Goal: Transaction & Acquisition: Obtain resource

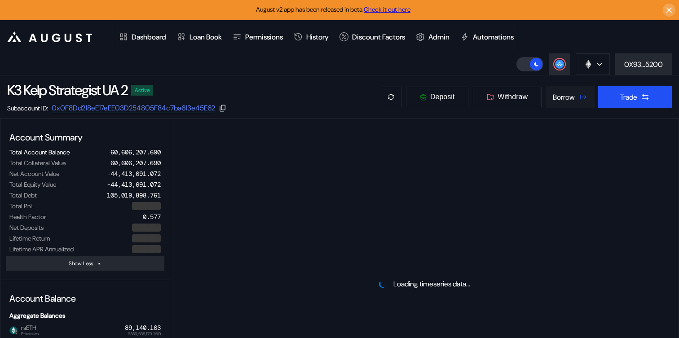
click at [565, 100] on div "Borrow" at bounding box center [564, 97] width 22 height 9
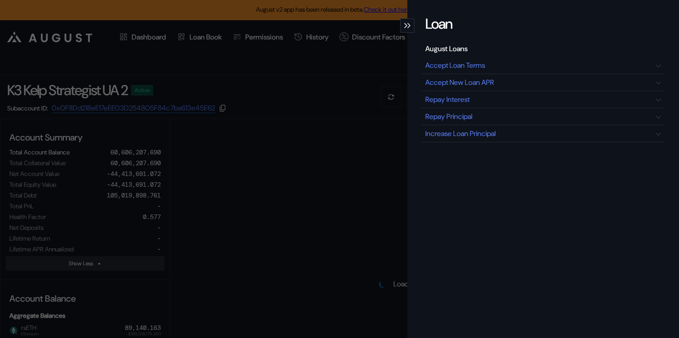
select select "*"
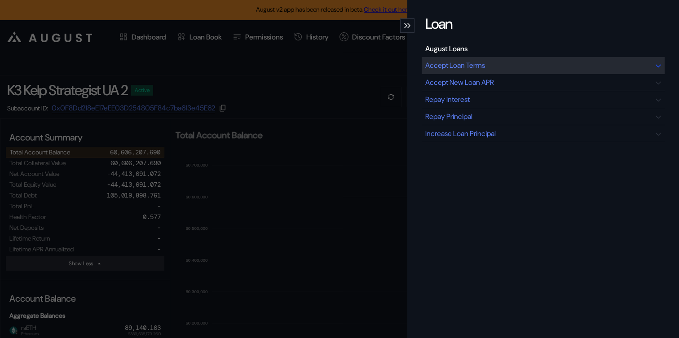
click at [477, 63] on div "Accept Loan Terms" at bounding box center [456, 65] width 60 height 9
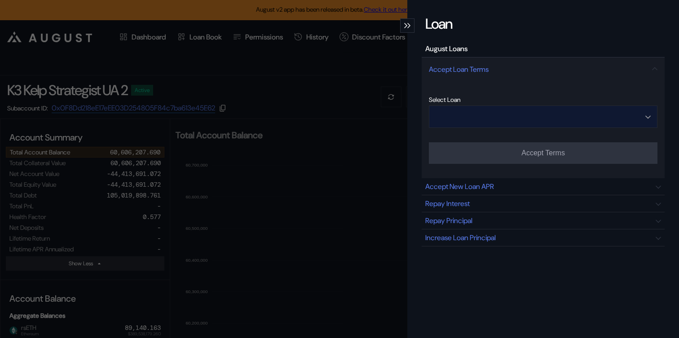
click at [518, 119] on input "Open menu" at bounding box center [538, 117] width 205 height 22
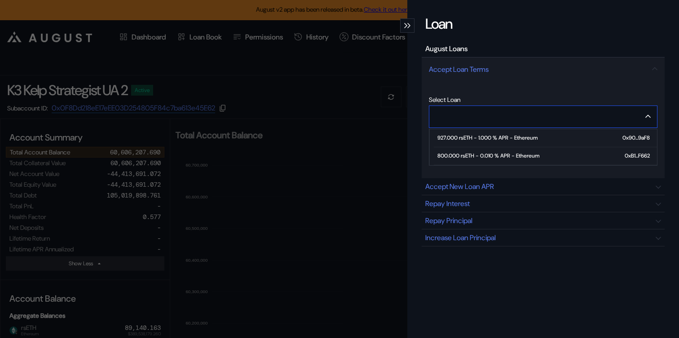
click at [505, 153] on div "800.000 rsETH - 0.010 % APR - Ethereum" at bounding box center [489, 156] width 102 height 6
type input "**********"
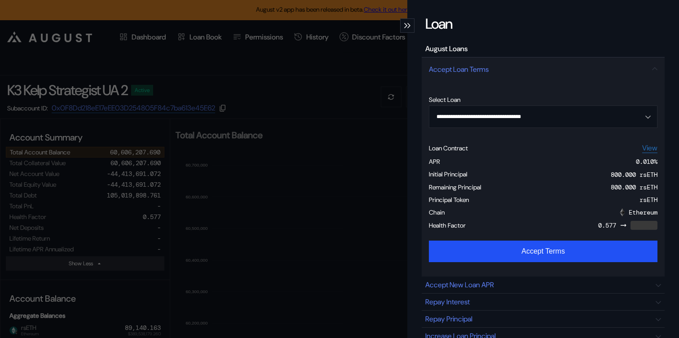
click at [504, 248] on button "Accept Terms" at bounding box center [543, 252] width 229 height 22
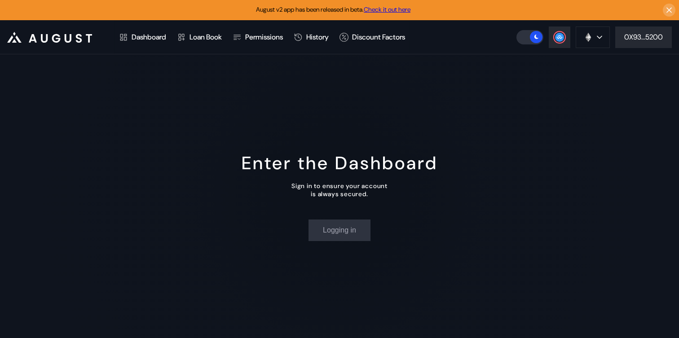
select select "*"
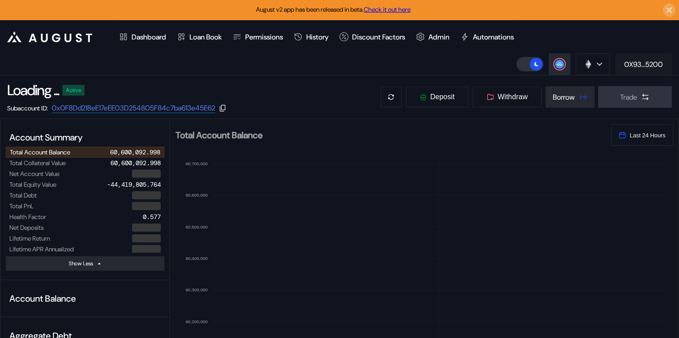
click at [635, 72] on button "0X93...5200" at bounding box center [644, 64] width 57 height 22
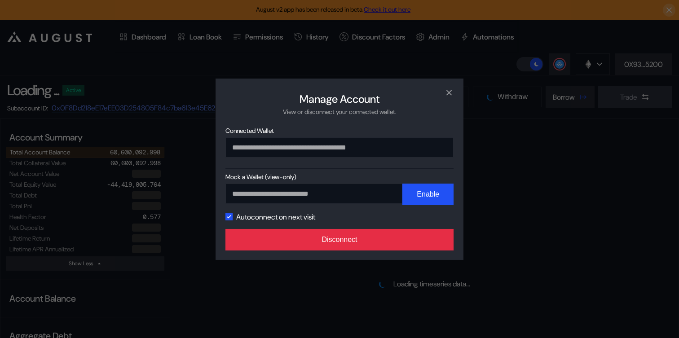
click at [399, 245] on button "Disconnect" at bounding box center [340, 240] width 228 height 22
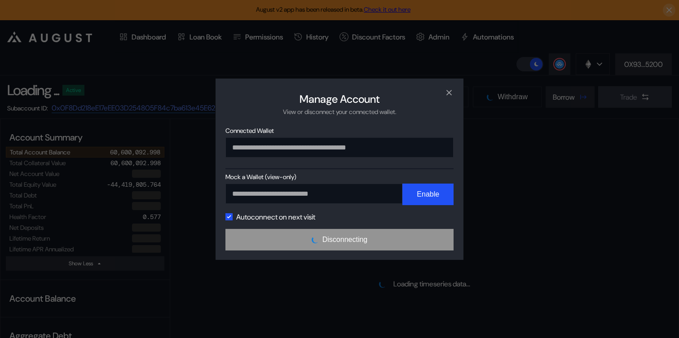
select select "*"
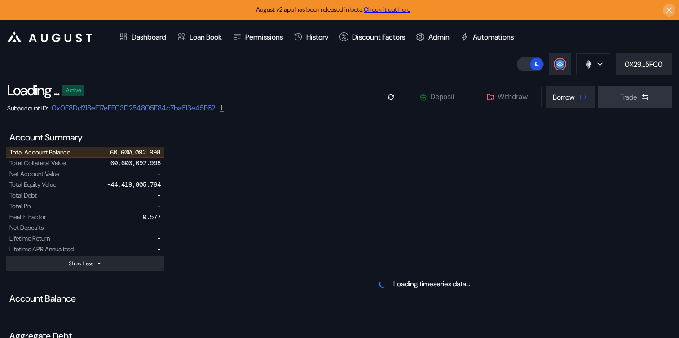
select select "*"
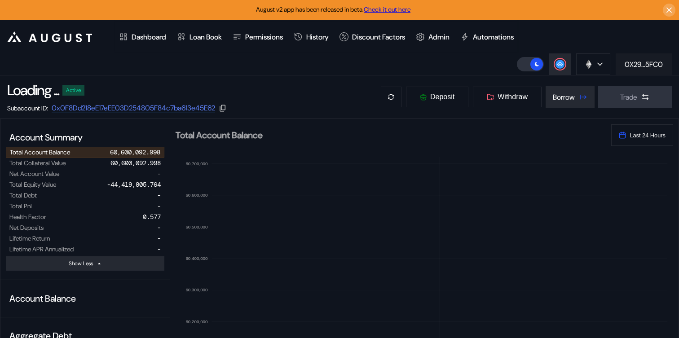
click at [639, 68] on div "0X29...5FC0" at bounding box center [644, 64] width 38 height 9
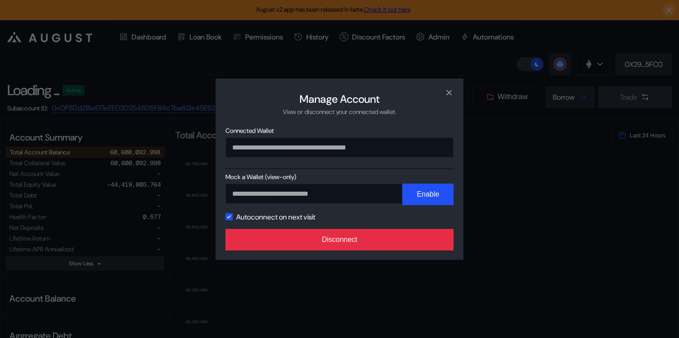
click at [355, 244] on button "Disconnect" at bounding box center [340, 240] width 228 height 22
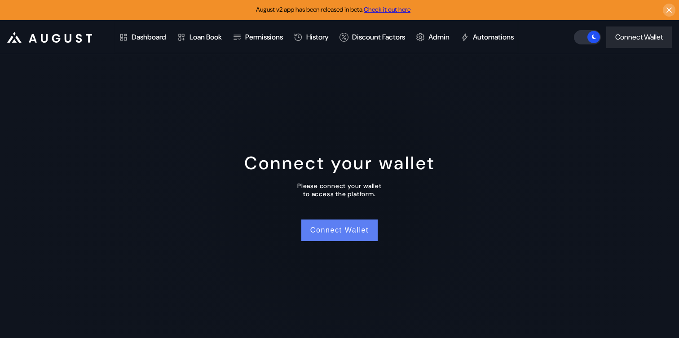
click at [327, 231] on button "Connect Wallet" at bounding box center [340, 231] width 76 height 22
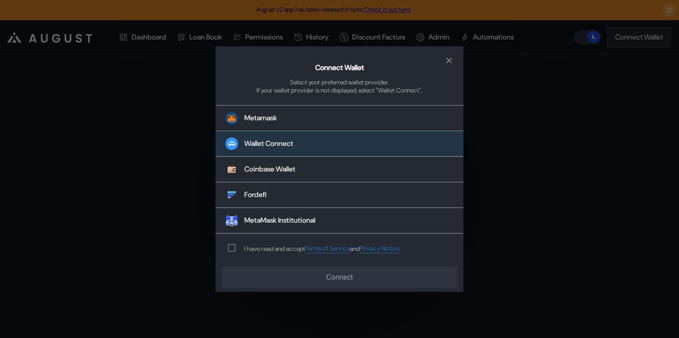
click at [320, 146] on button "Wallet Connect" at bounding box center [340, 145] width 248 height 26
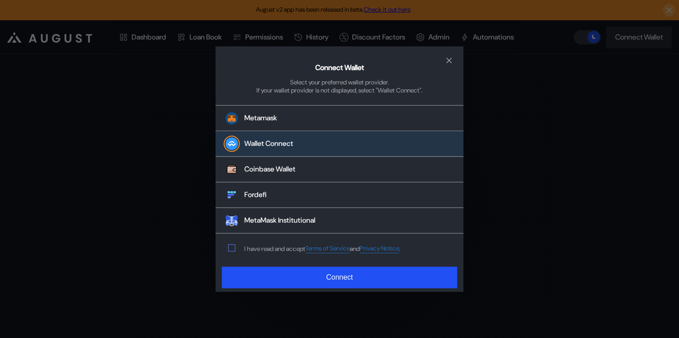
click at [231, 246] on span "modal" at bounding box center [232, 248] width 6 height 6
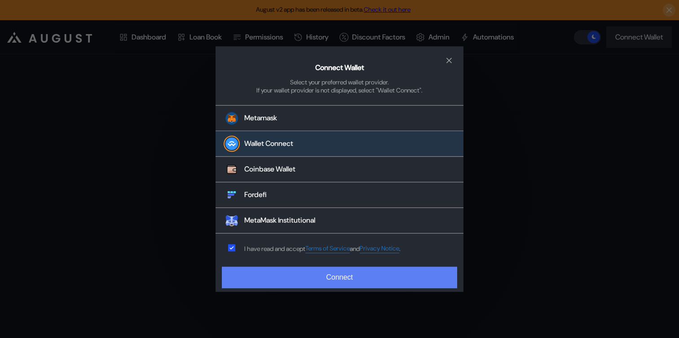
click at [279, 279] on button "Connect" at bounding box center [339, 278] width 235 height 22
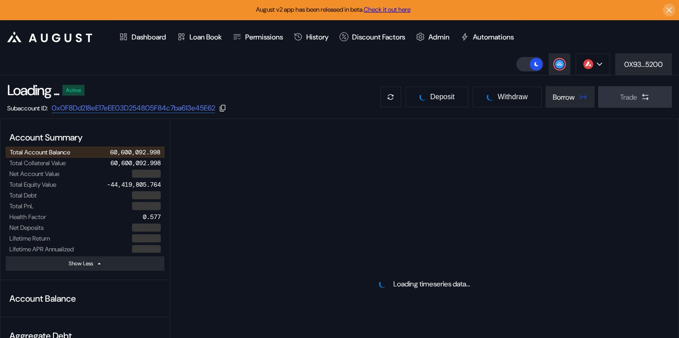
select select "*"
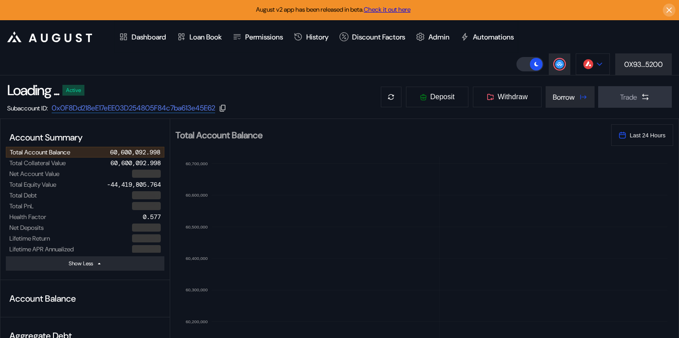
click at [601, 67] on button at bounding box center [593, 64] width 34 height 22
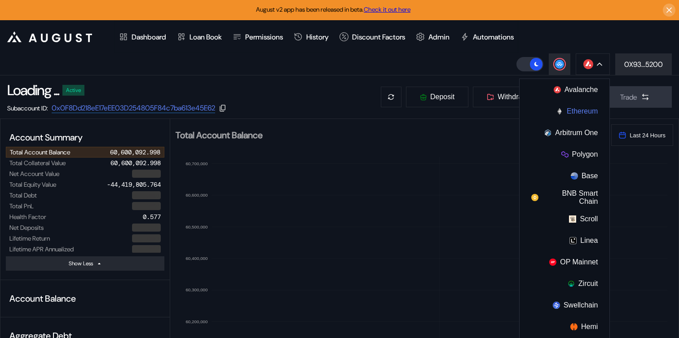
click at [567, 115] on button "Ethereum" at bounding box center [565, 112] width 90 height 22
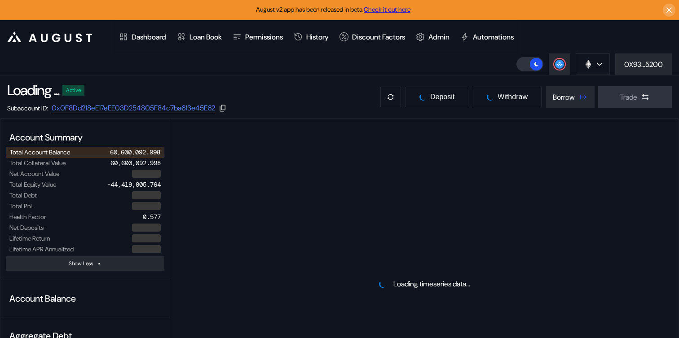
select select "*"
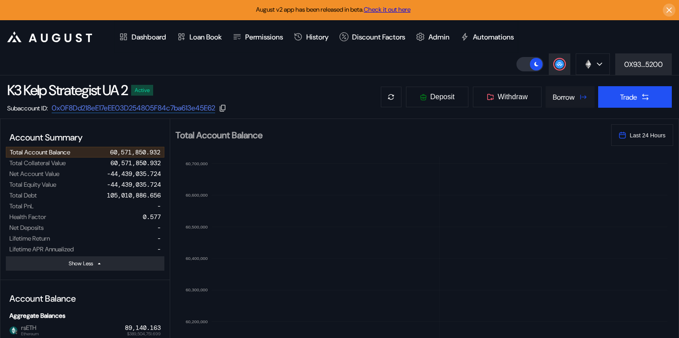
click at [589, 102] on button "Borrow" at bounding box center [570, 97] width 49 height 22
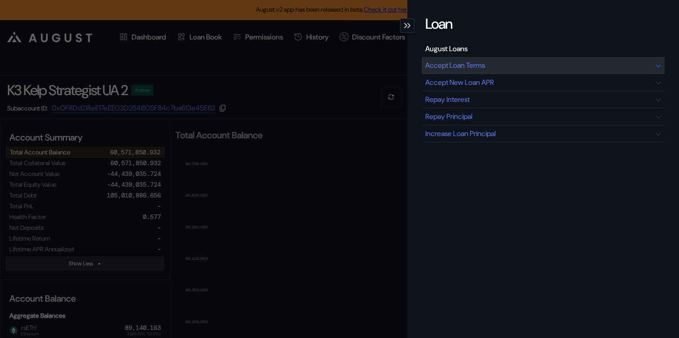
click at [470, 66] on div "Accept Loan Terms" at bounding box center [456, 65] width 60 height 9
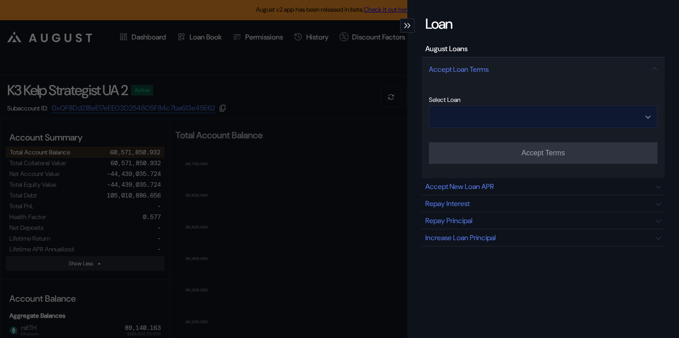
click at [460, 125] on input "Open menu" at bounding box center [538, 117] width 205 height 22
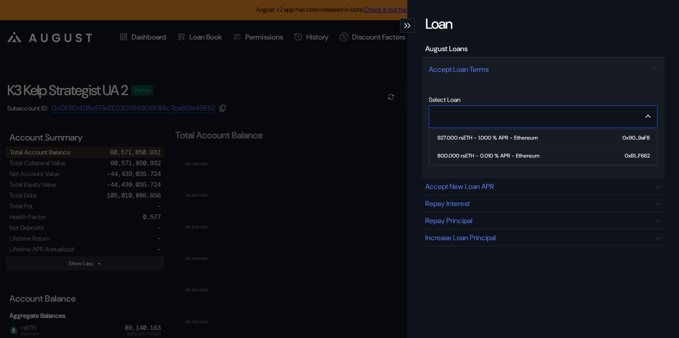
click at [468, 154] on div "800.000 rsETH - 0.010 % APR - Ethereum" at bounding box center [489, 156] width 102 height 6
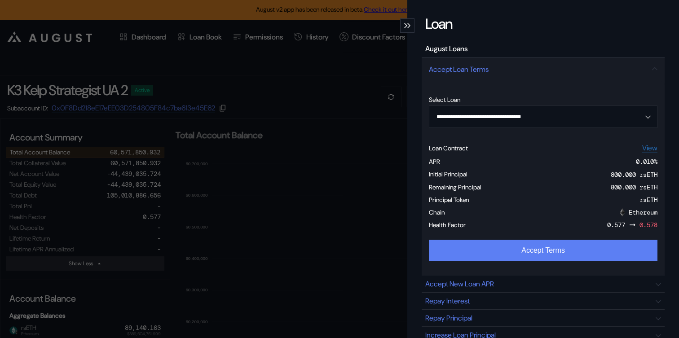
click at [480, 243] on button "Accept Terms" at bounding box center [543, 251] width 229 height 22
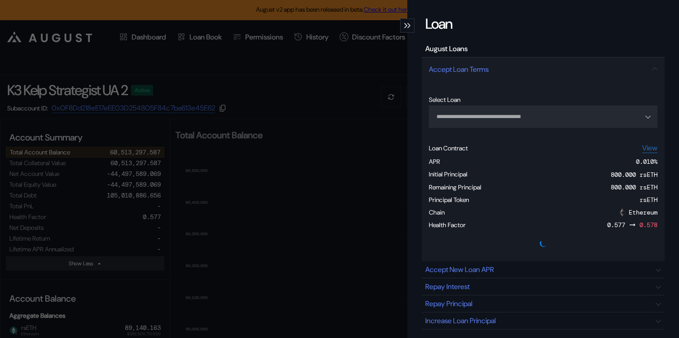
type input "**********"
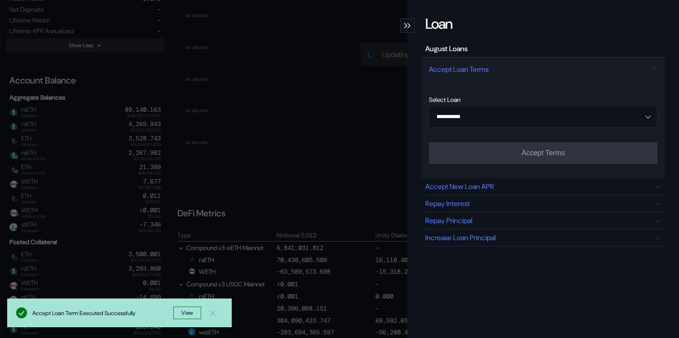
scroll to position [396, 0]
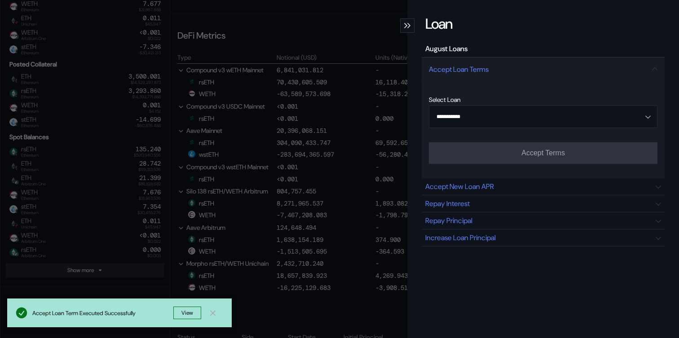
click at [148, 154] on div "**********" at bounding box center [339, 169] width 679 height 338
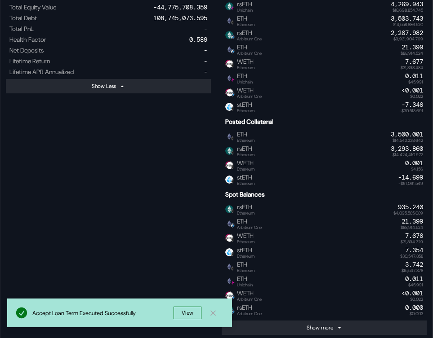
scroll to position [0, 0]
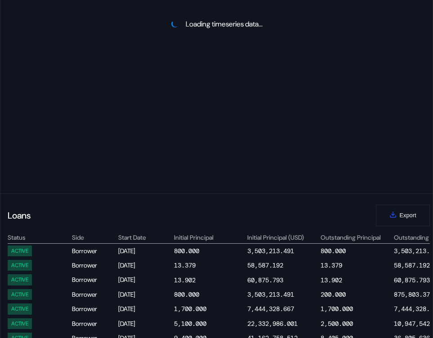
scroll to position [540, 0]
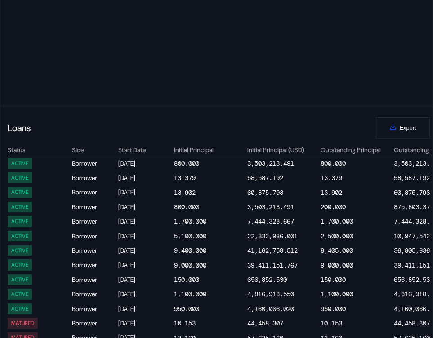
select select "*"
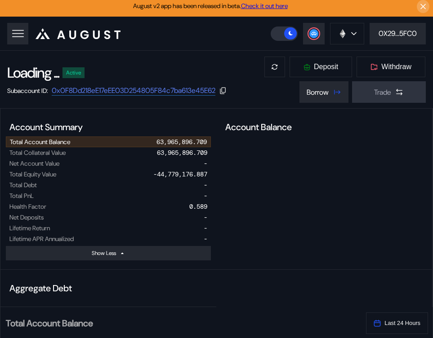
scroll to position [0, 0]
